Goal: Communication & Community: Answer question/provide support

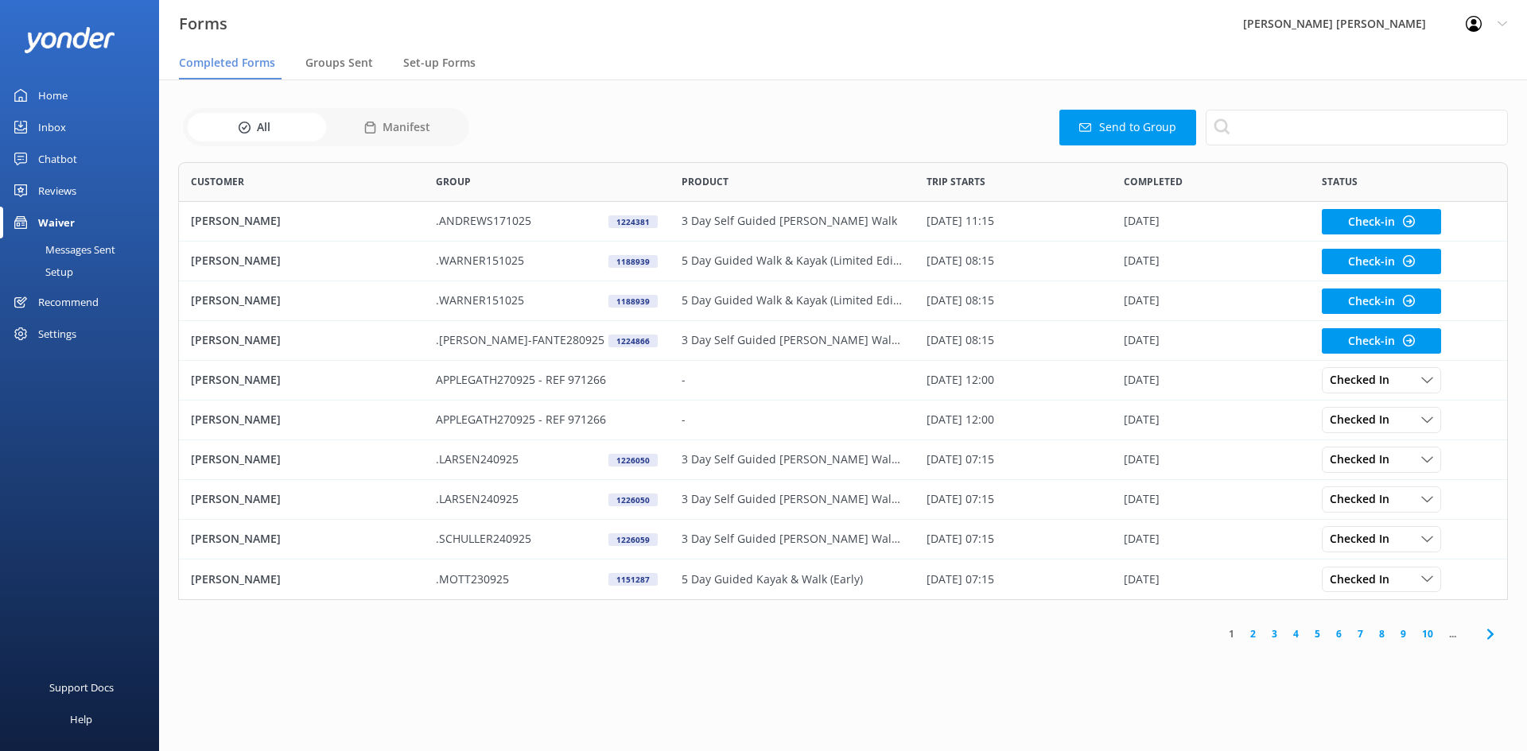
scroll to position [426, 1318]
click at [61, 152] on div "Chatbot" at bounding box center [57, 159] width 39 height 32
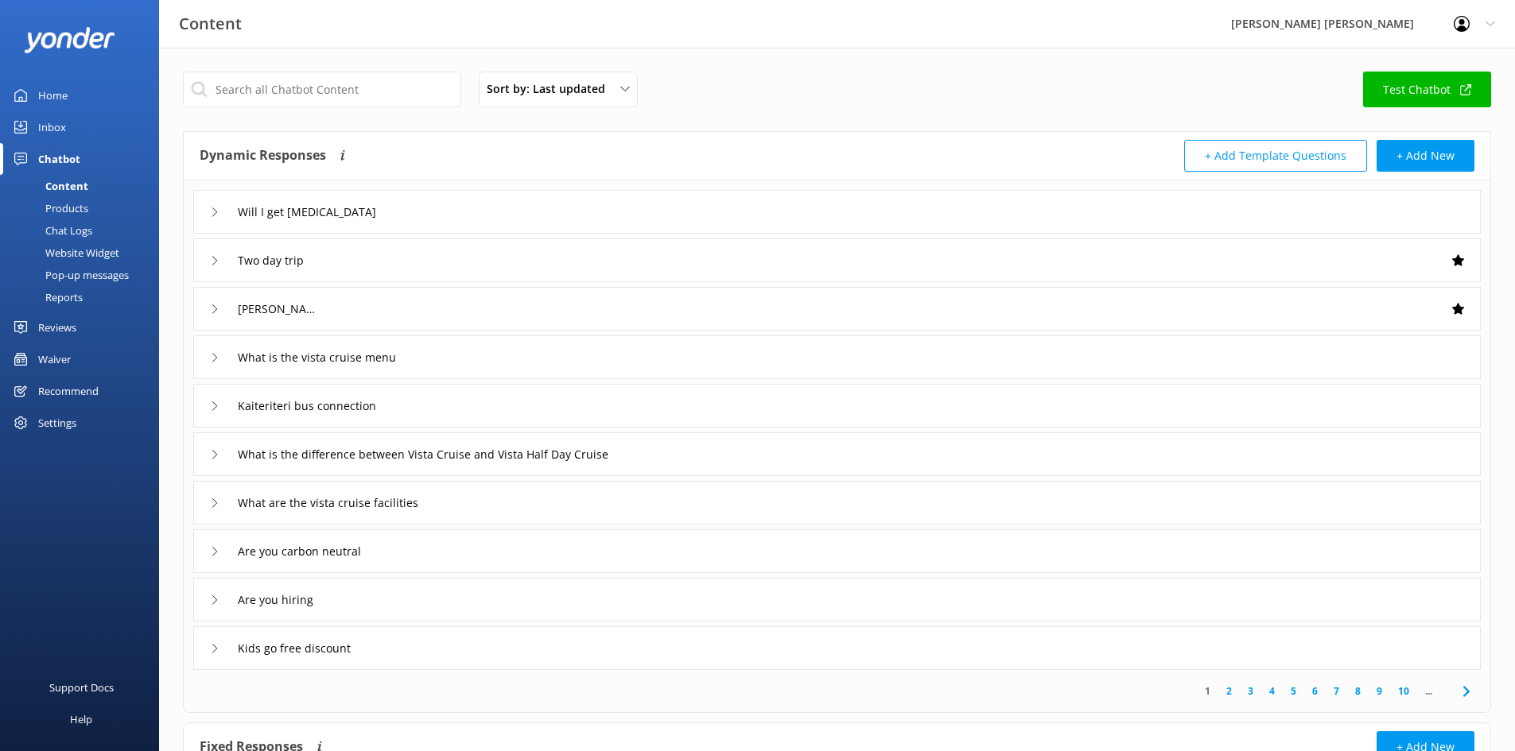
click at [53, 111] on div "Inbox" at bounding box center [52, 127] width 28 height 32
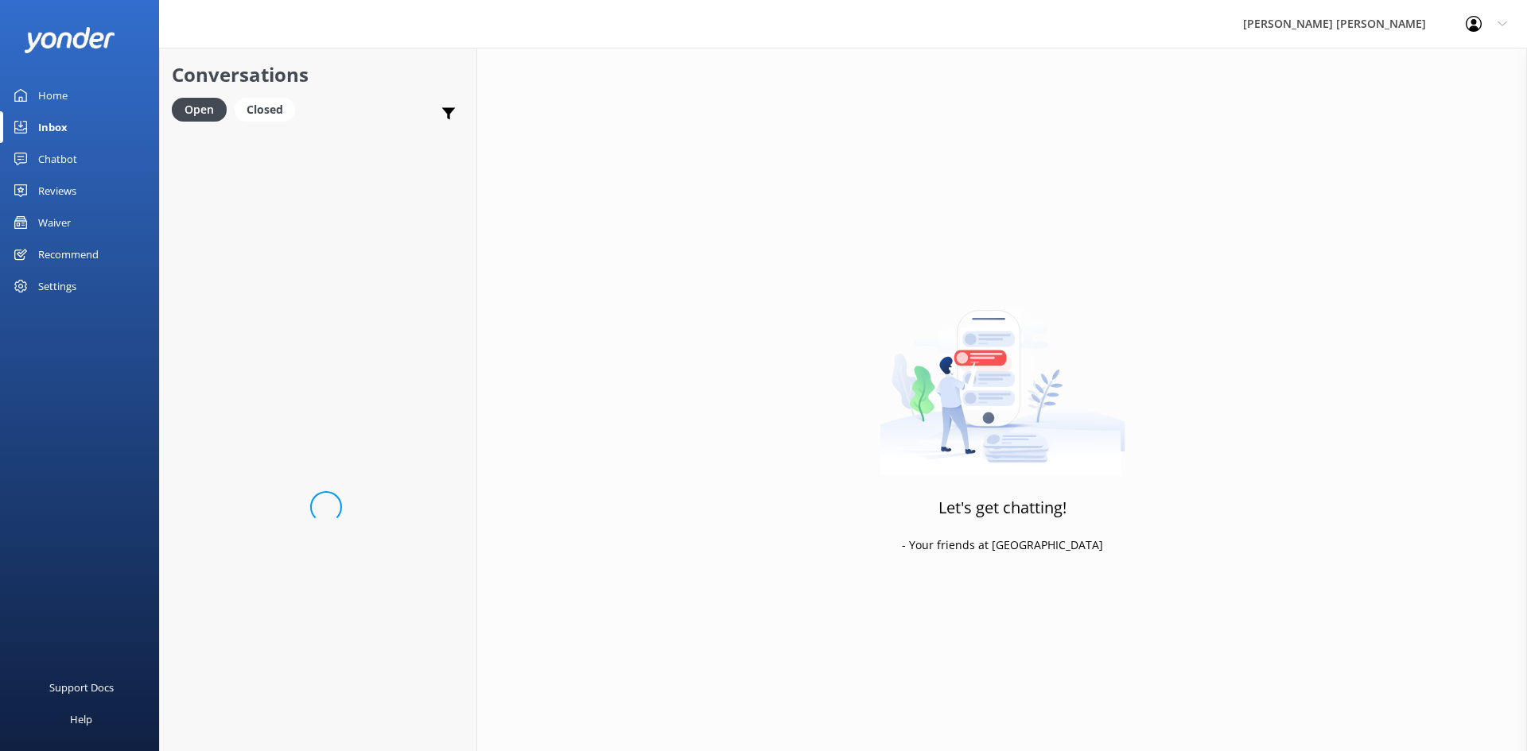
click at [53, 127] on div "Inbox" at bounding box center [52, 127] width 29 height 32
click at [275, 165] on div "Website Visitor Bot: ⚡ I don't have an answer for that in my knowledge base. Pl…" at bounding box center [319, 161] width 227 height 34
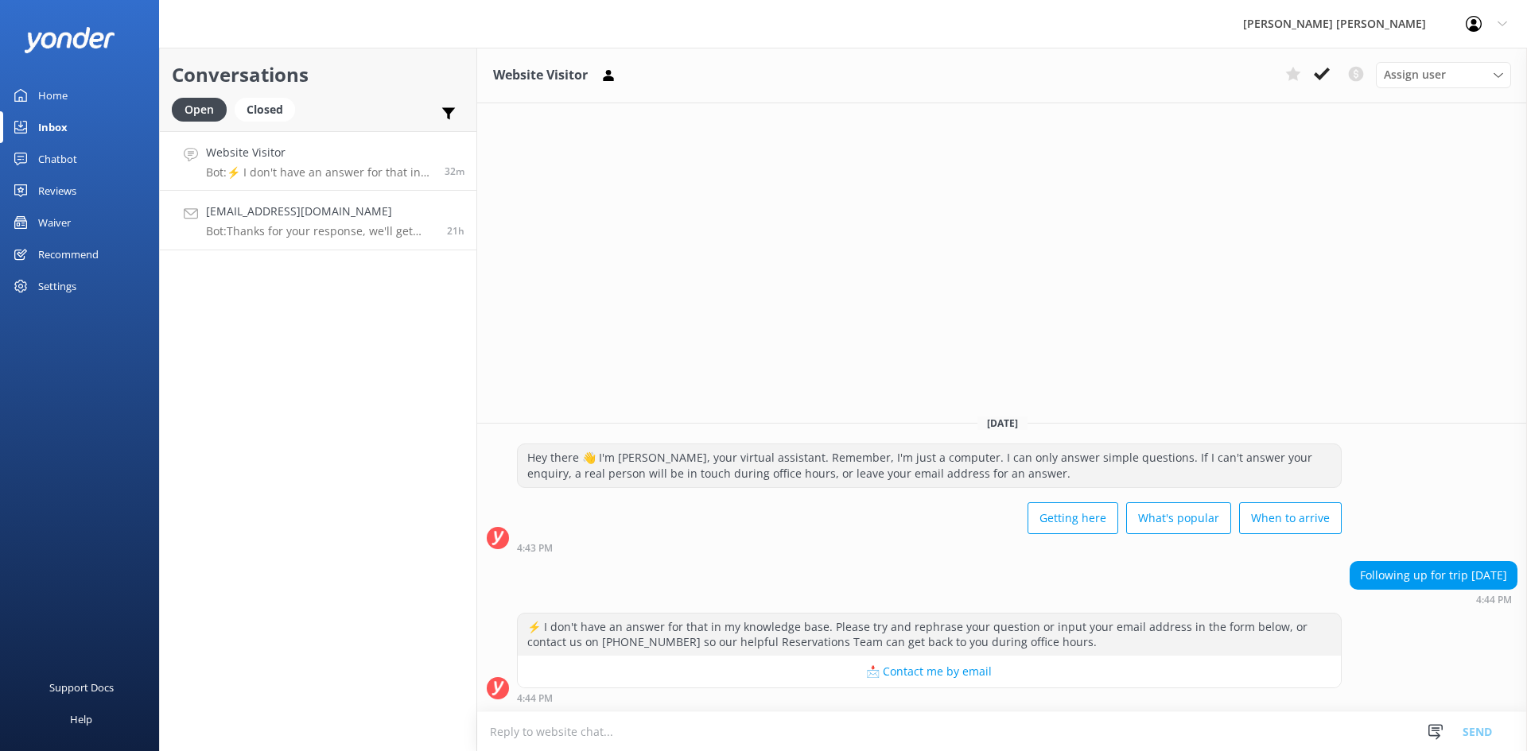
click at [369, 196] on link "[EMAIL_ADDRESS][DOMAIN_NAME] Bot: Thanks for your response, we'll get back to y…" at bounding box center [318, 221] width 316 height 60
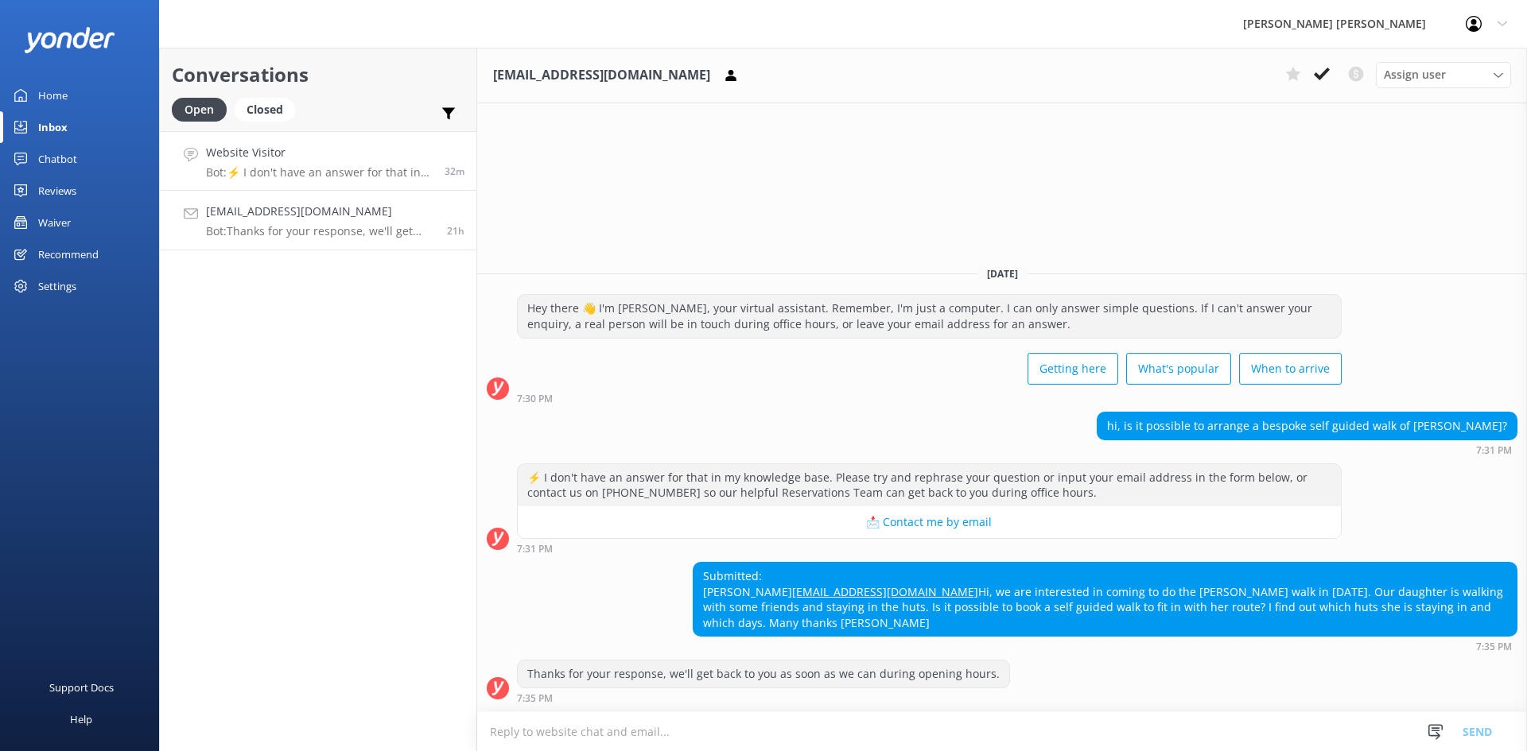
click at [376, 164] on div "Website Visitor Bot: ⚡ I don't have an answer for that in my knowledge base. Pl…" at bounding box center [319, 161] width 227 height 34
